Goal: Task Accomplishment & Management: Use online tool/utility

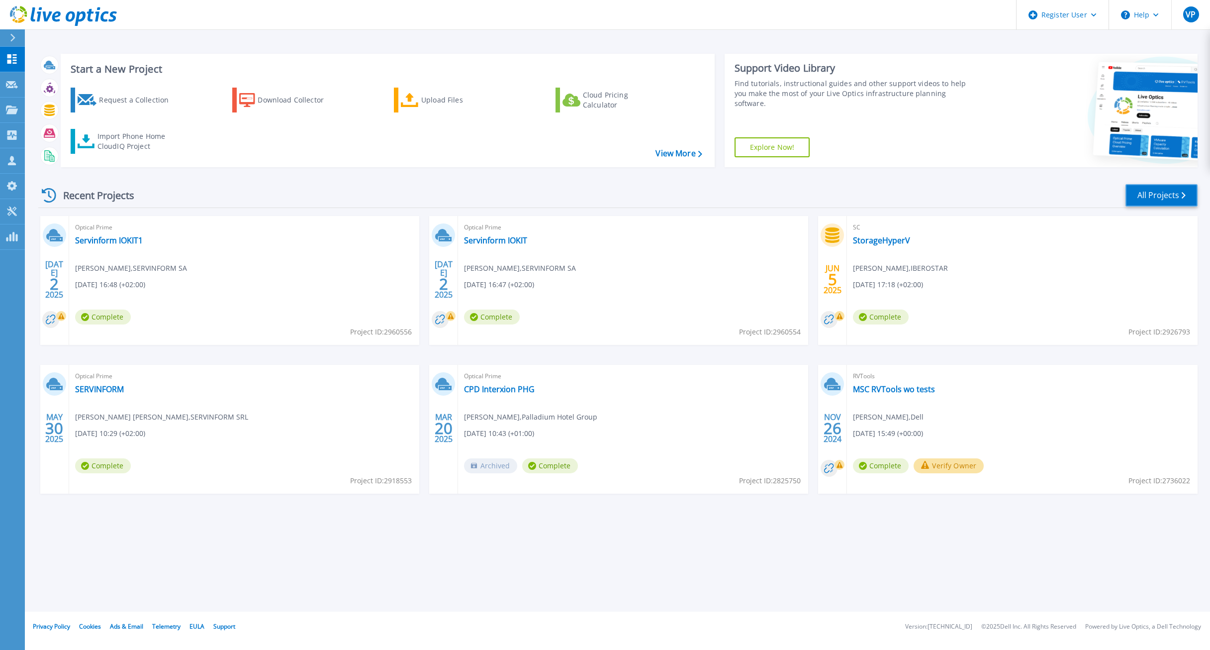
click at [1153, 197] on link "All Projects" at bounding box center [1162, 195] width 72 height 22
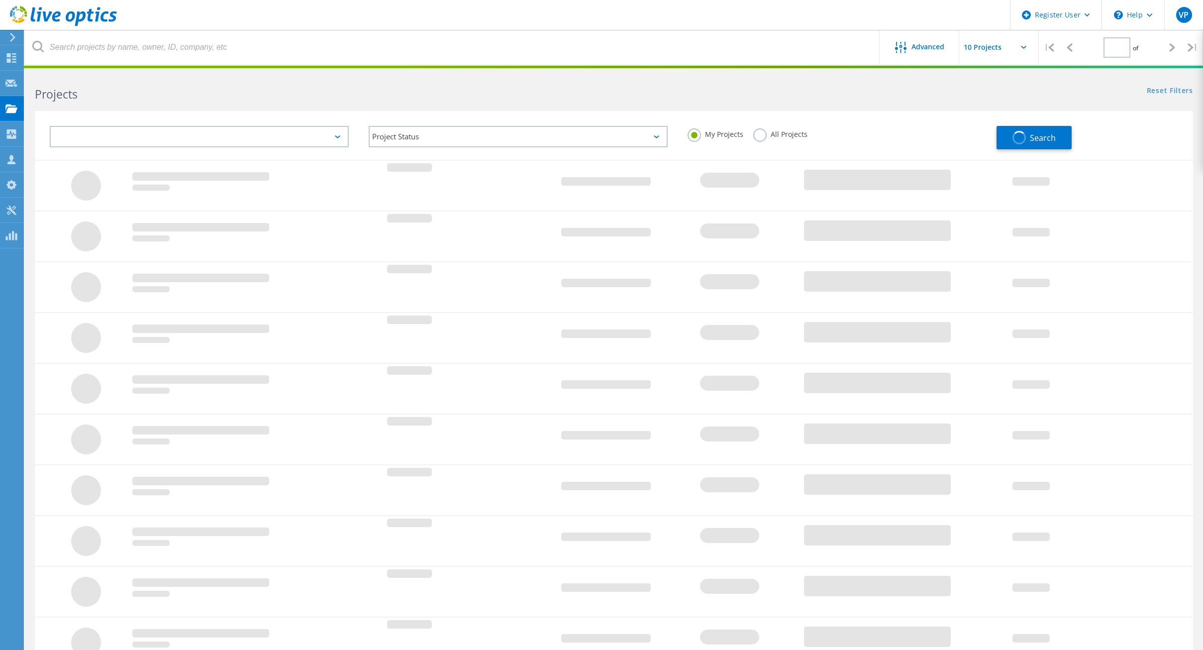
type input "1"
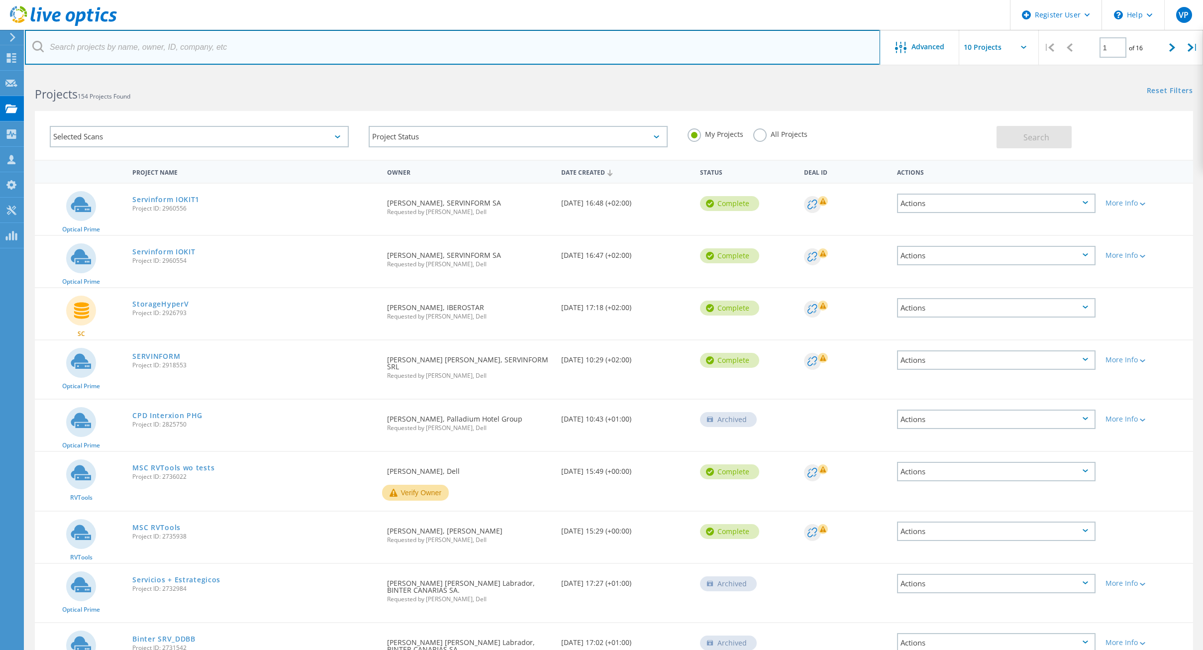
click at [101, 53] on input "text" at bounding box center [452, 47] width 855 height 35
type input "best"
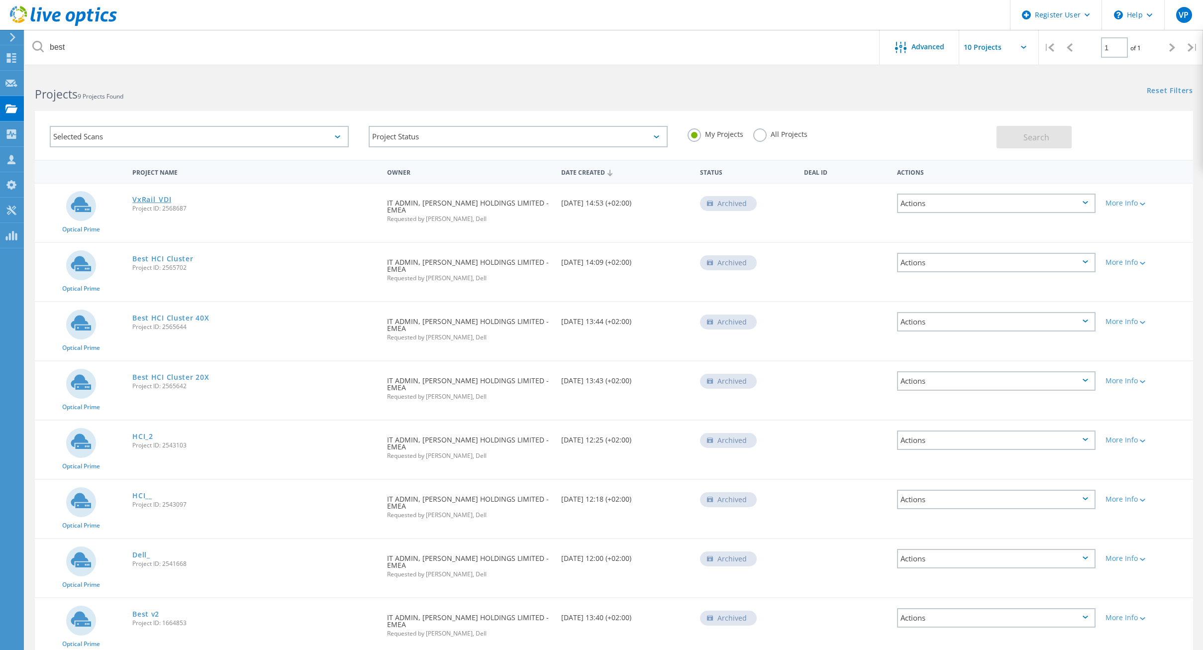
click at [150, 197] on link "VxRail_VDI" at bounding box center [151, 199] width 39 height 7
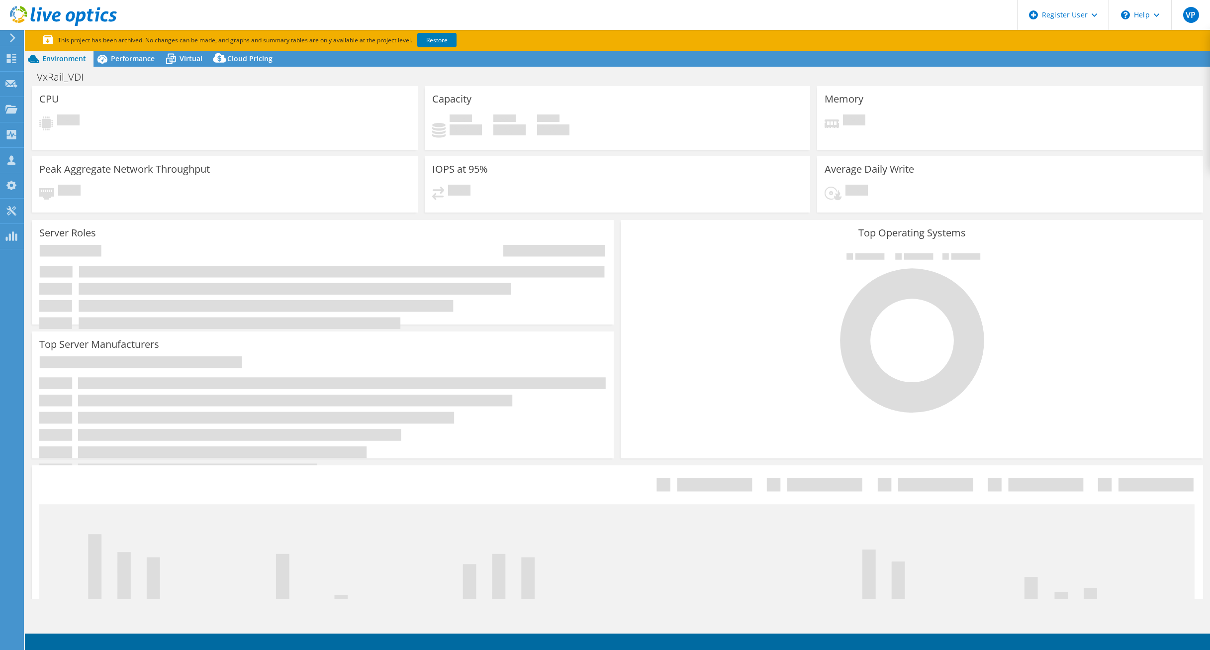
select select "EULondon"
select select "EUR"
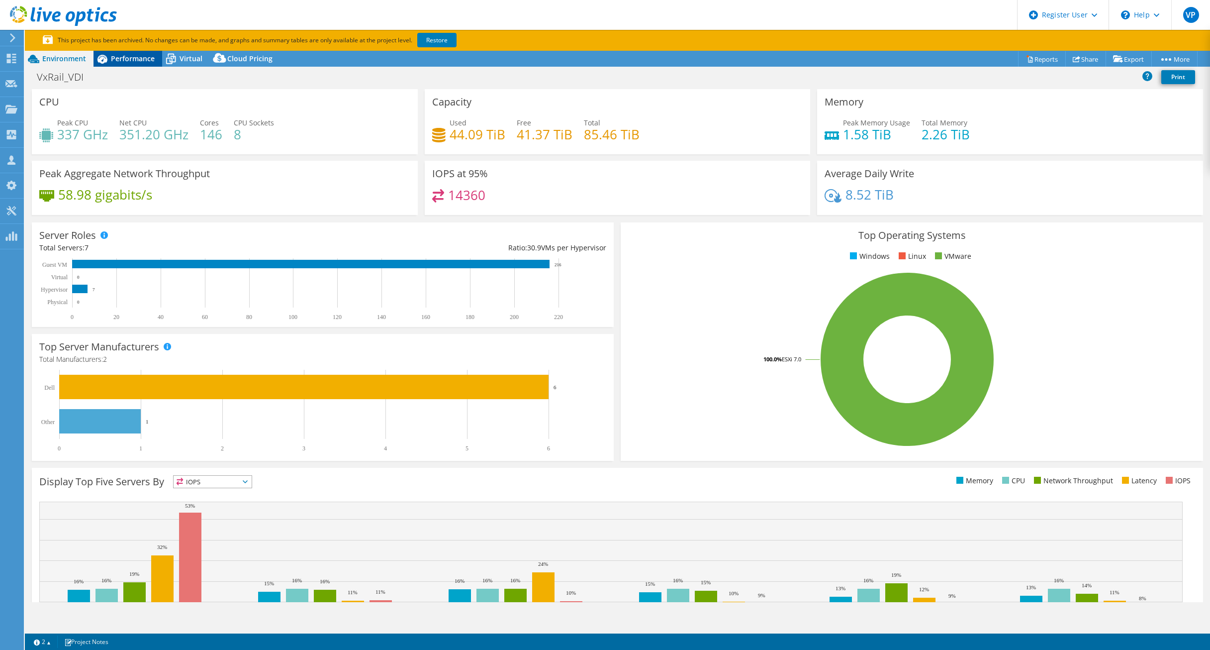
click at [118, 58] on span "Performance" at bounding box center [133, 58] width 44 height 9
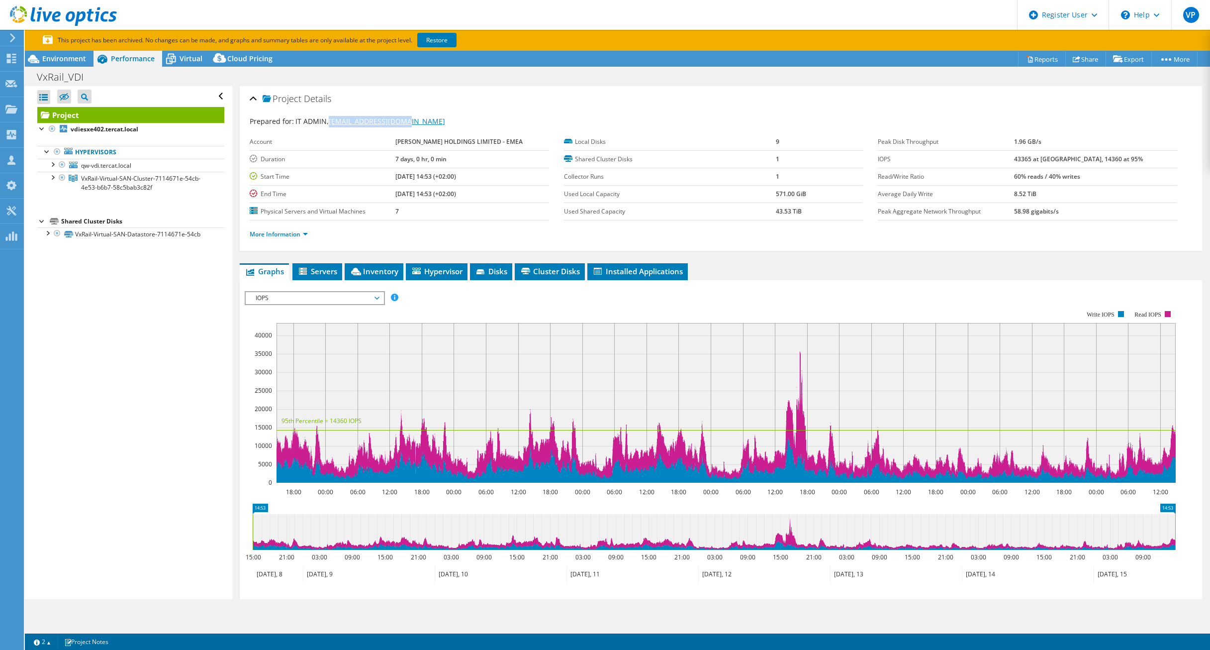
drag, startPoint x: 410, startPoint y: 120, endPoint x: 329, endPoint y: 123, distance: 81.6
click at [329, 123] on div "Prepared for: IT ADMIN, it.admin@best.com.es" at bounding box center [721, 121] width 943 height 11
drag, startPoint x: 329, startPoint y: 123, endPoint x: 342, endPoint y: 125, distance: 13.0
copy link "it.admin@best.com.es"
click at [14, 156] on icon at bounding box center [11, 159] width 12 height 9
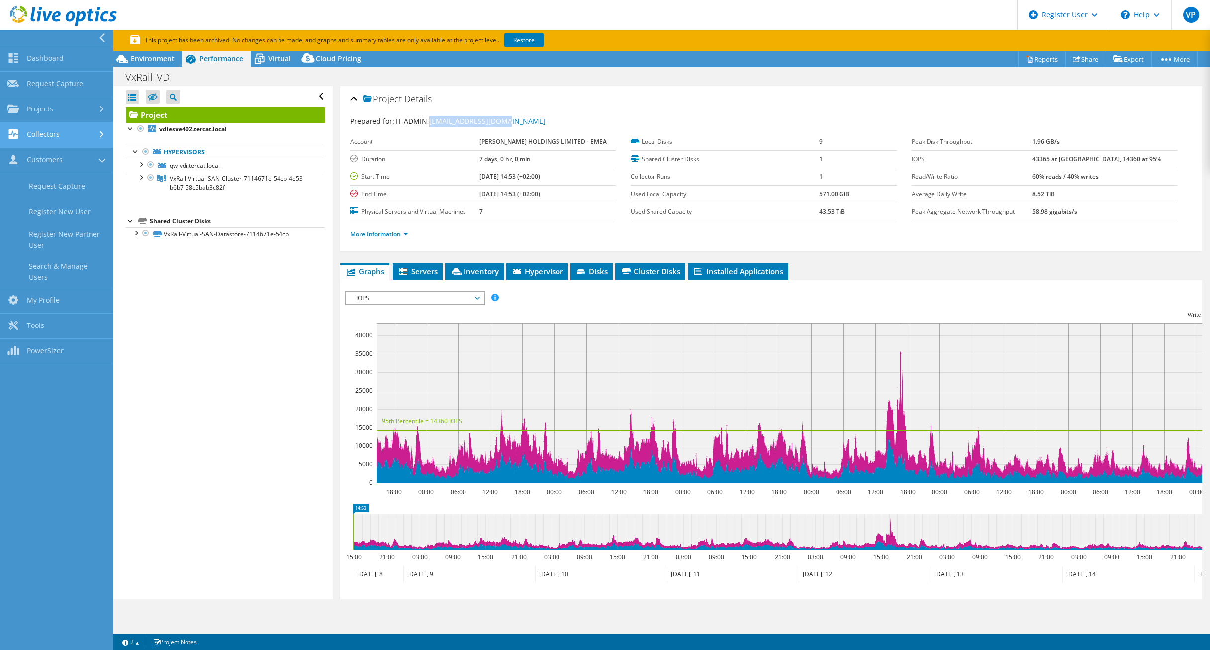
click at [76, 137] on link "Collectors" at bounding box center [56, 134] width 113 height 25
click at [72, 84] on link "Request Capture" at bounding box center [56, 84] width 113 height 25
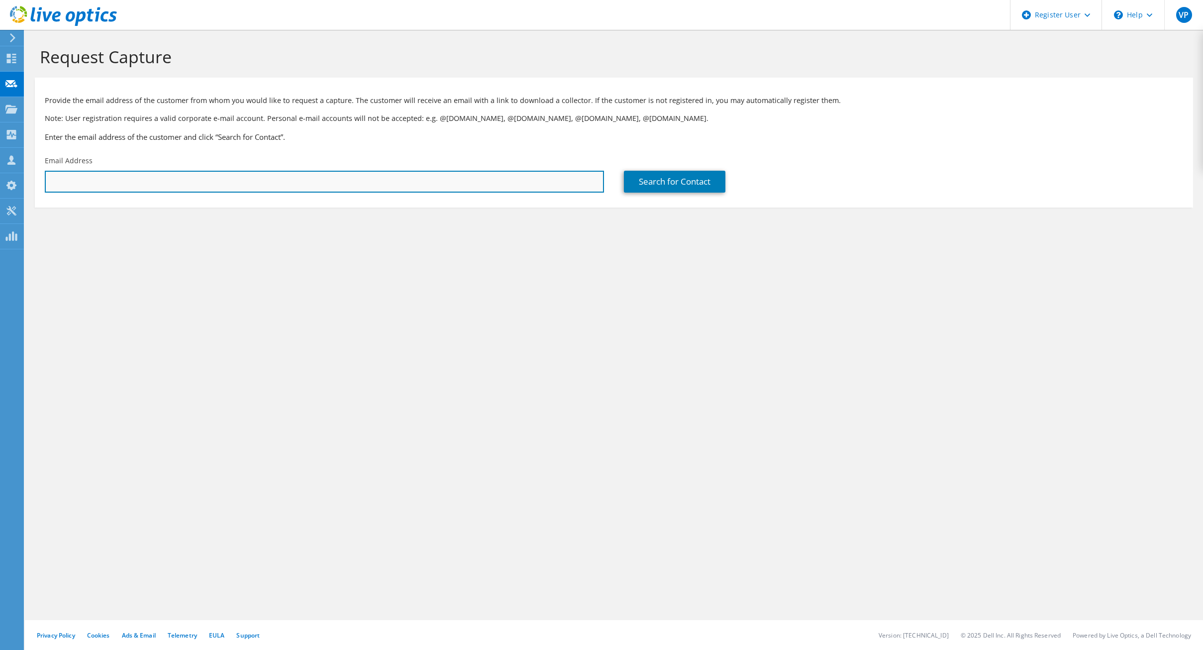
paste input "[EMAIL_ADDRESS][DOMAIN_NAME]"
type input "[EMAIL_ADDRESS][DOMAIN_NAME]"
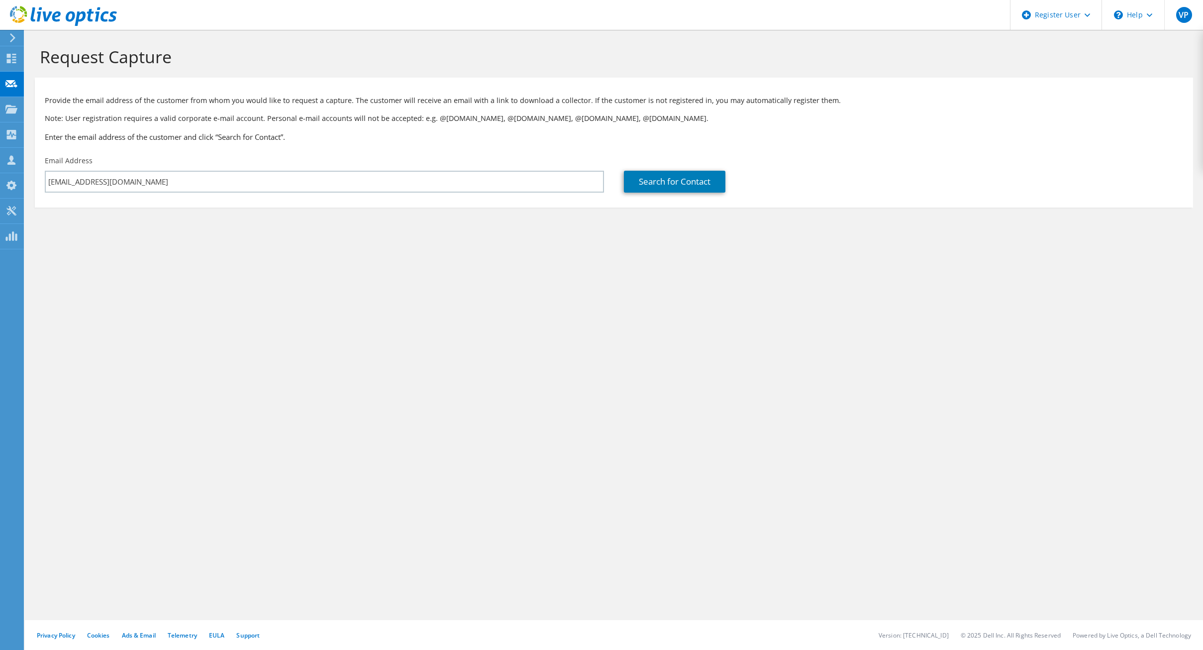
click at [133, 210] on section "Request Capture Provide the email address of the customer from whom you would l…" at bounding box center [614, 143] width 1178 height 227
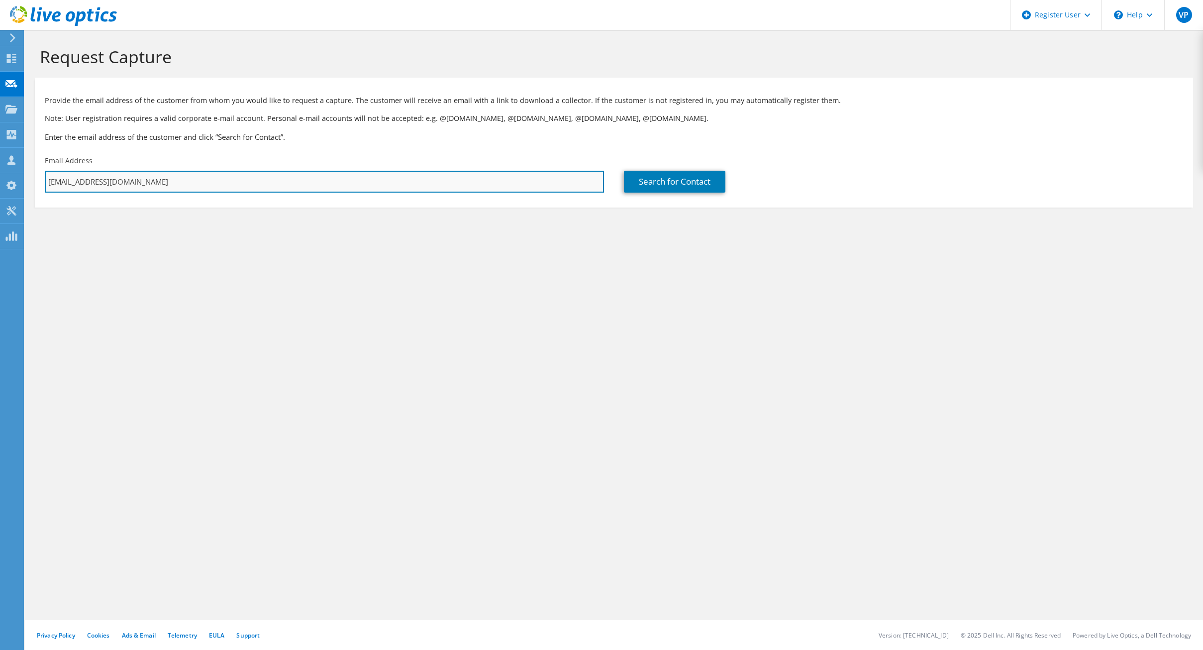
click at [154, 185] on input "[EMAIL_ADDRESS][DOMAIN_NAME]" at bounding box center [324, 182] width 559 height 22
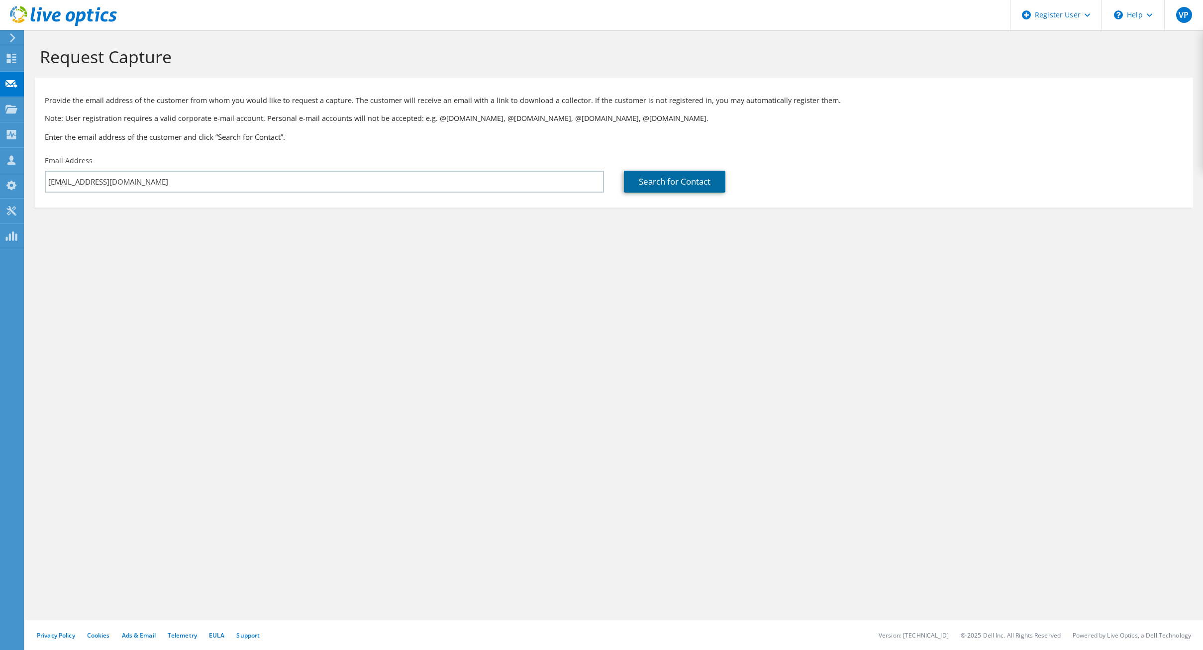
click at [654, 182] on link "Search for Contact" at bounding box center [674, 182] width 101 height 22
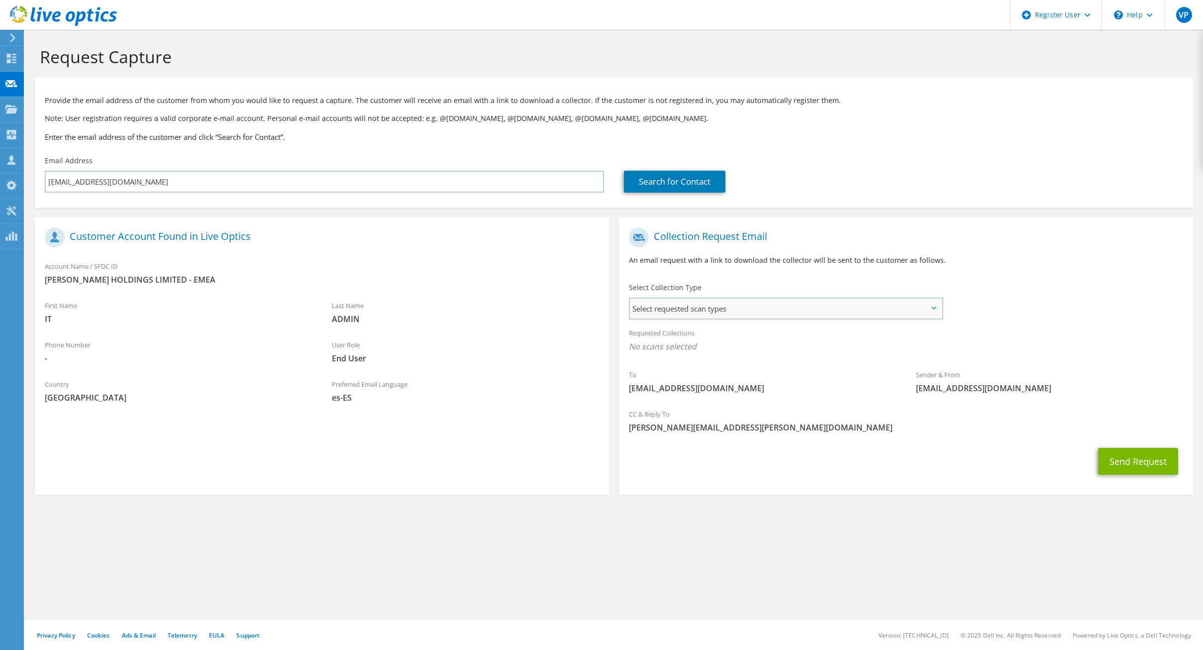
click at [735, 301] on span "Select requested scan types" at bounding box center [786, 308] width 312 height 20
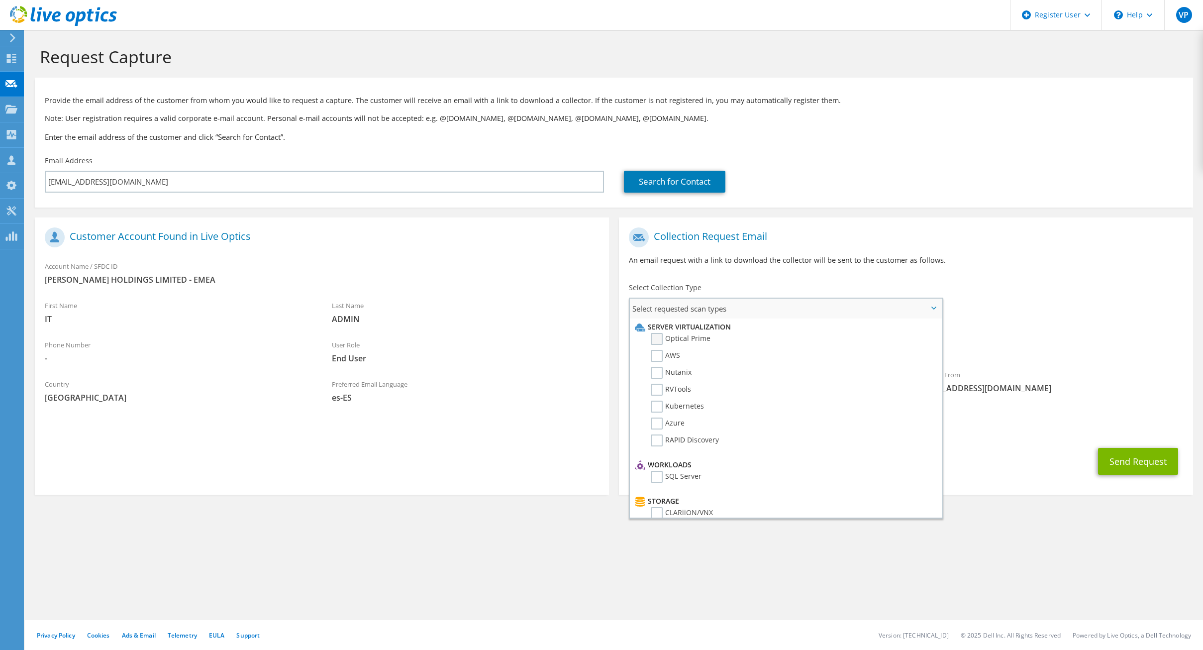
click at [674, 336] on label "Optical Prime" at bounding box center [681, 339] width 60 height 12
click at [0, 0] on input "Optical Prime" at bounding box center [0, 0] width 0 height 0
click at [1033, 420] on div "CC & Reply To Victor.Pascual@dell.com" at bounding box center [906, 423] width 574 height 34
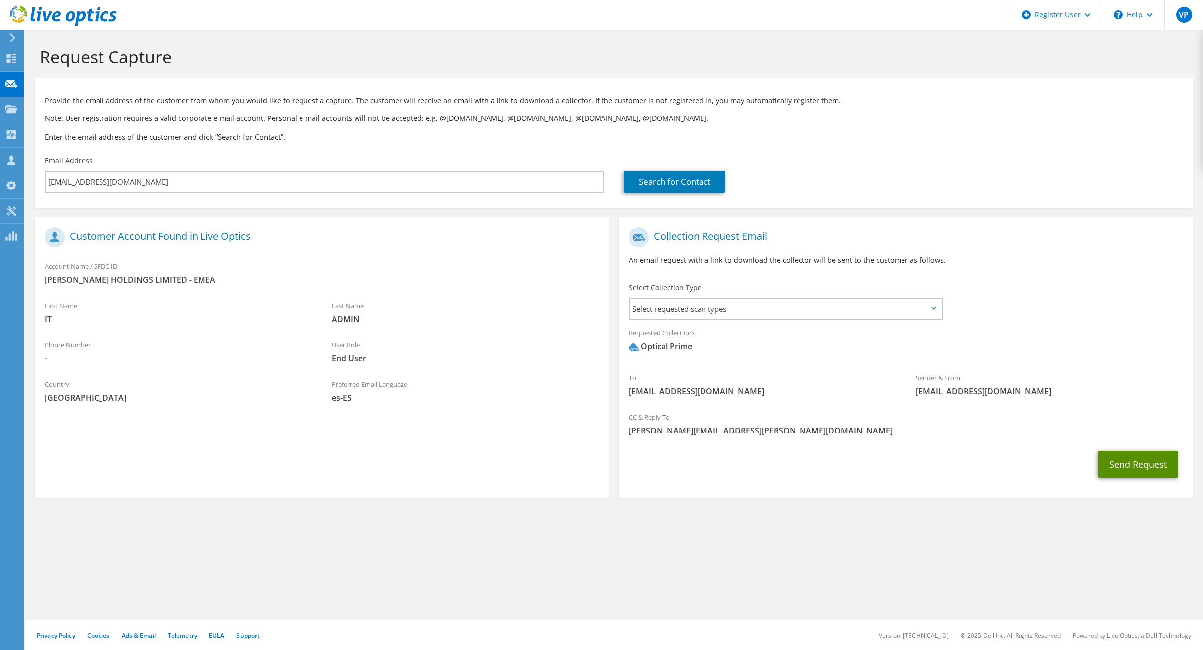
click at [1147, 461] on button "Send Request" at bounding box center [1138, 464] width 80 height 27
